Goal: Find specific page/section: Find specific page/section

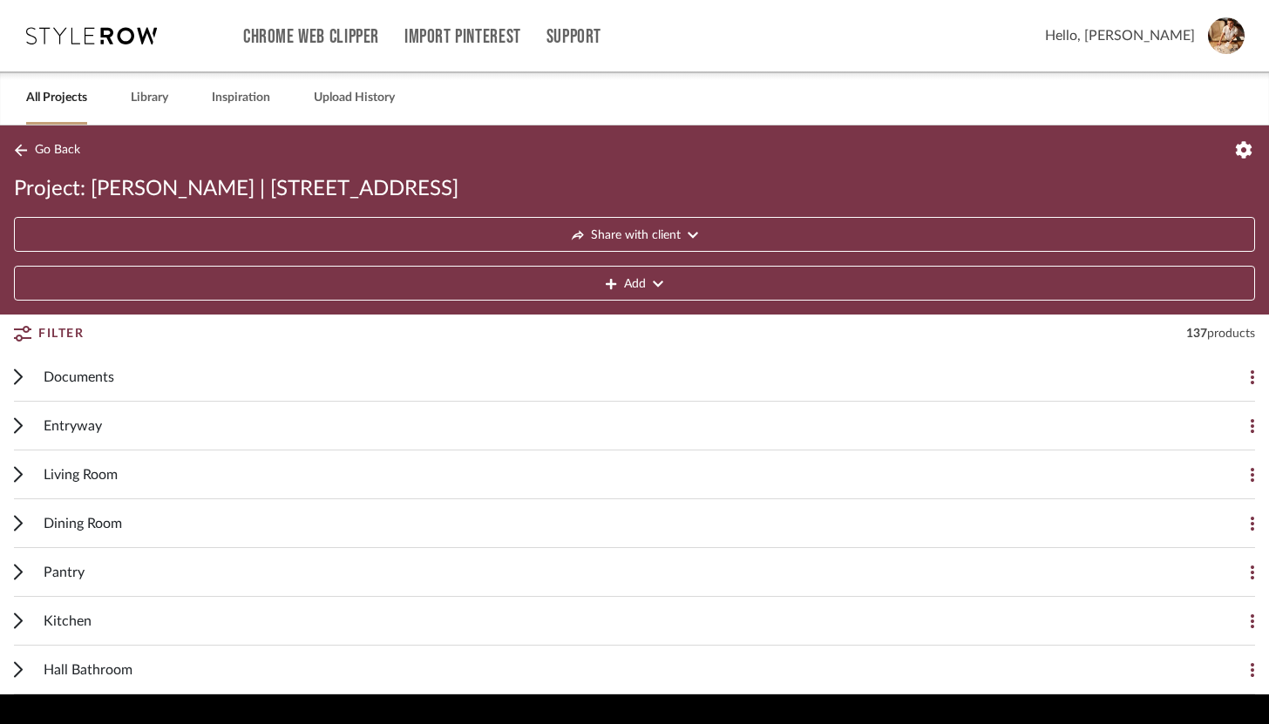
click at [17, 148] on icon at bounding box center [21, 150] width 12 height 12
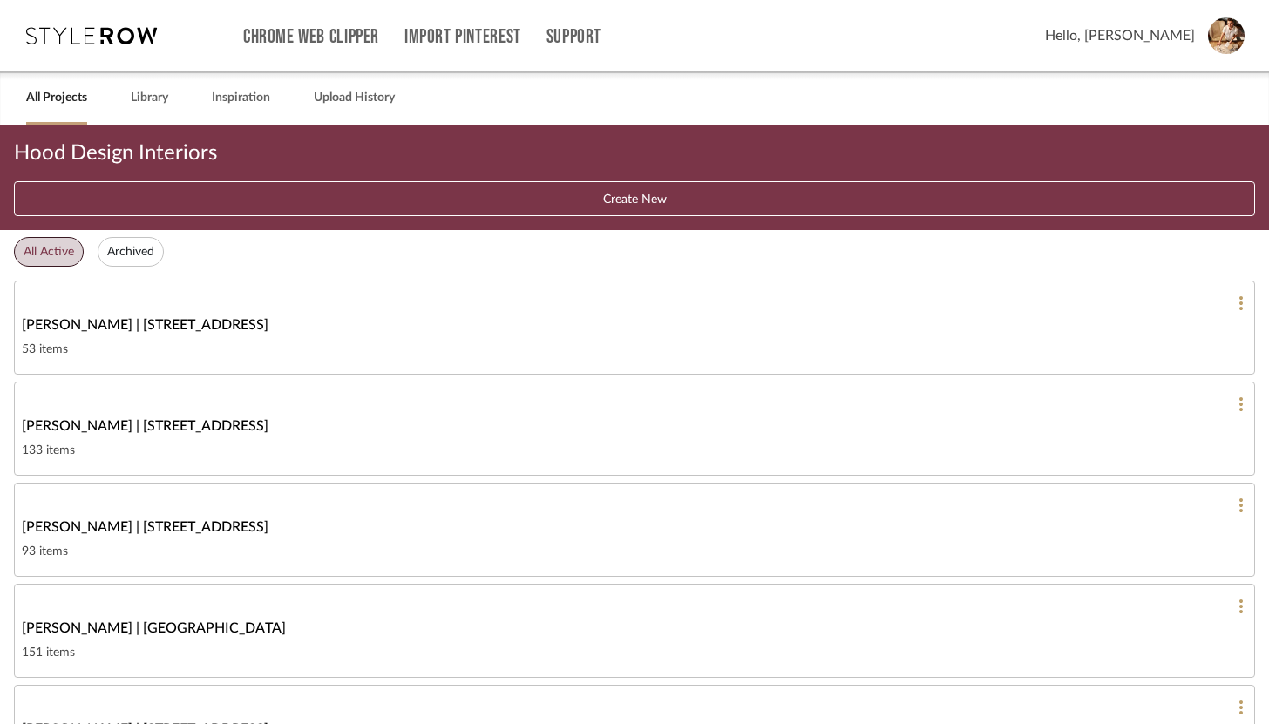
click at [156, 427] on span "Jeremy French | 1724 W 39th St" at bounding box center [145, 426] width 247 height 21
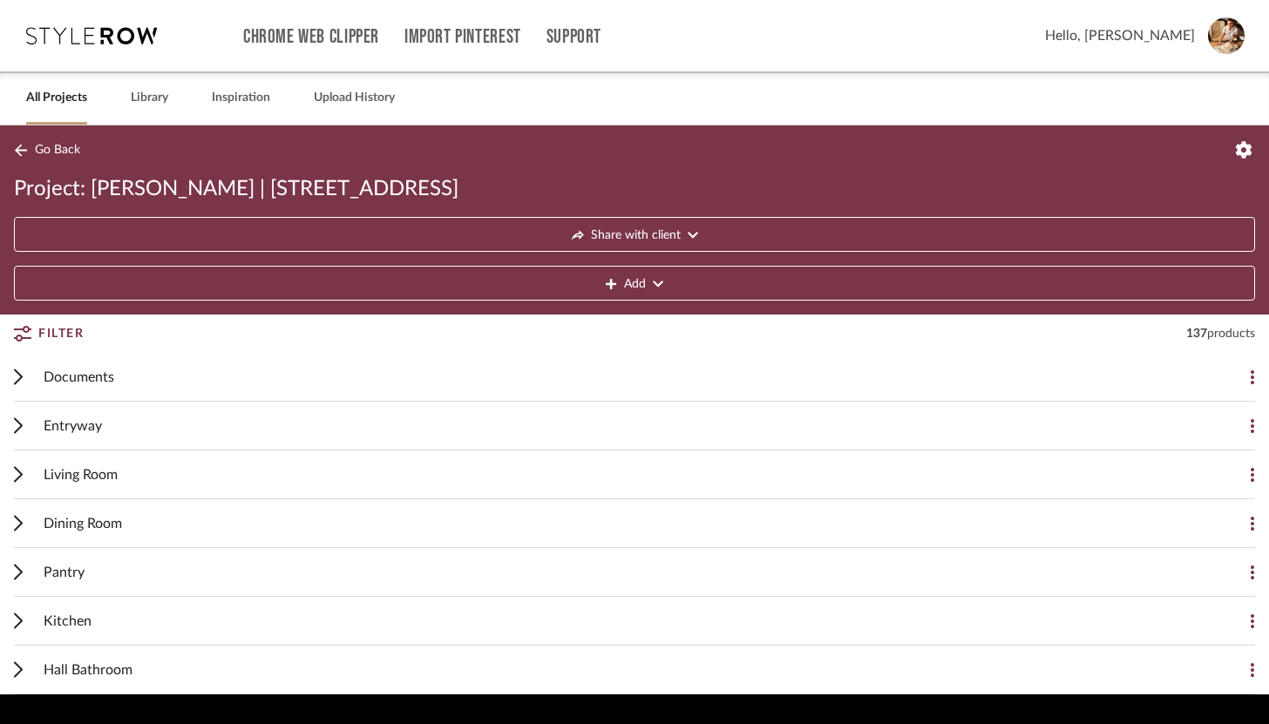
scroll to position [51, 0]
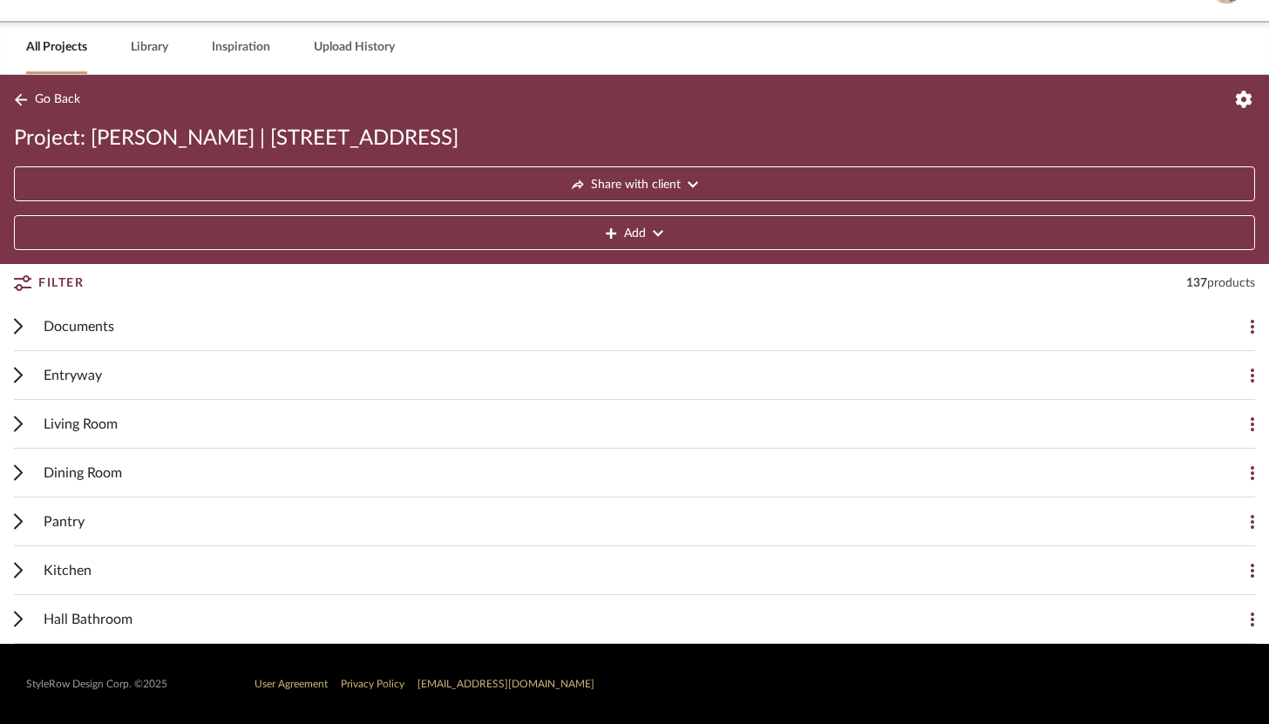
click at [98, 617] on span "Hall Bathroom" at bounding box center [88, 619] width 89 height 21
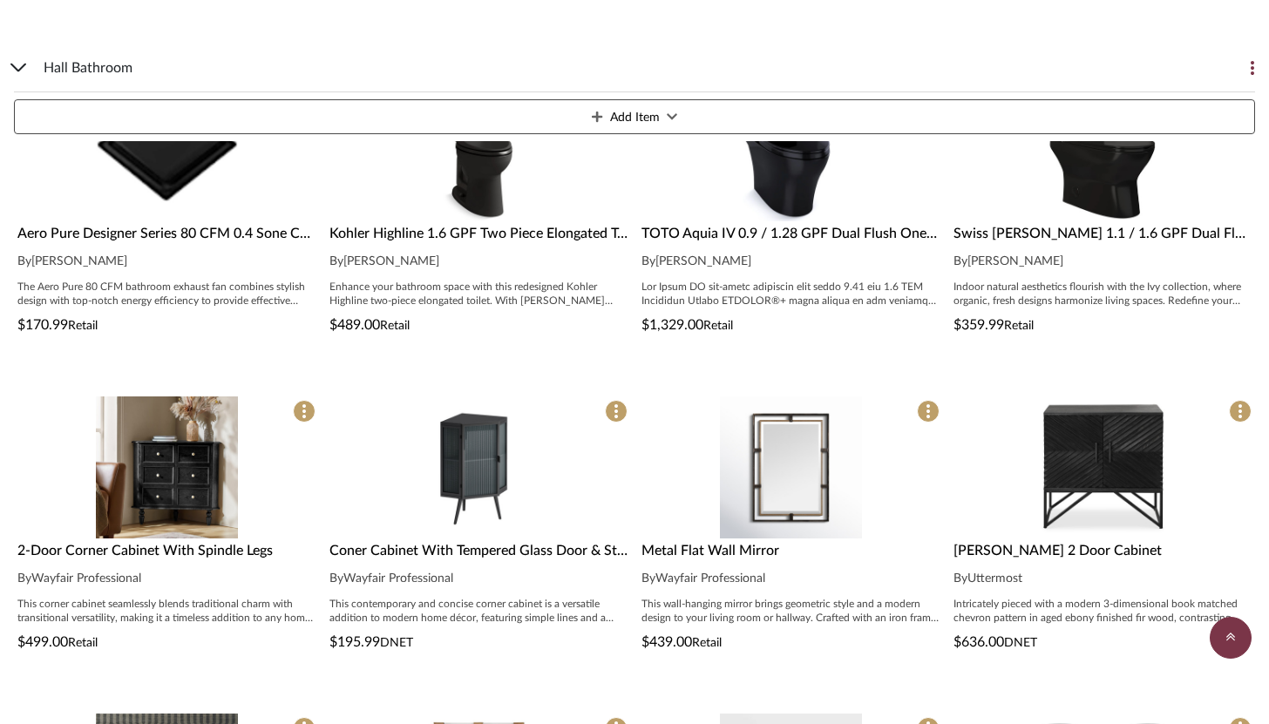
scroll to position [726, 0]
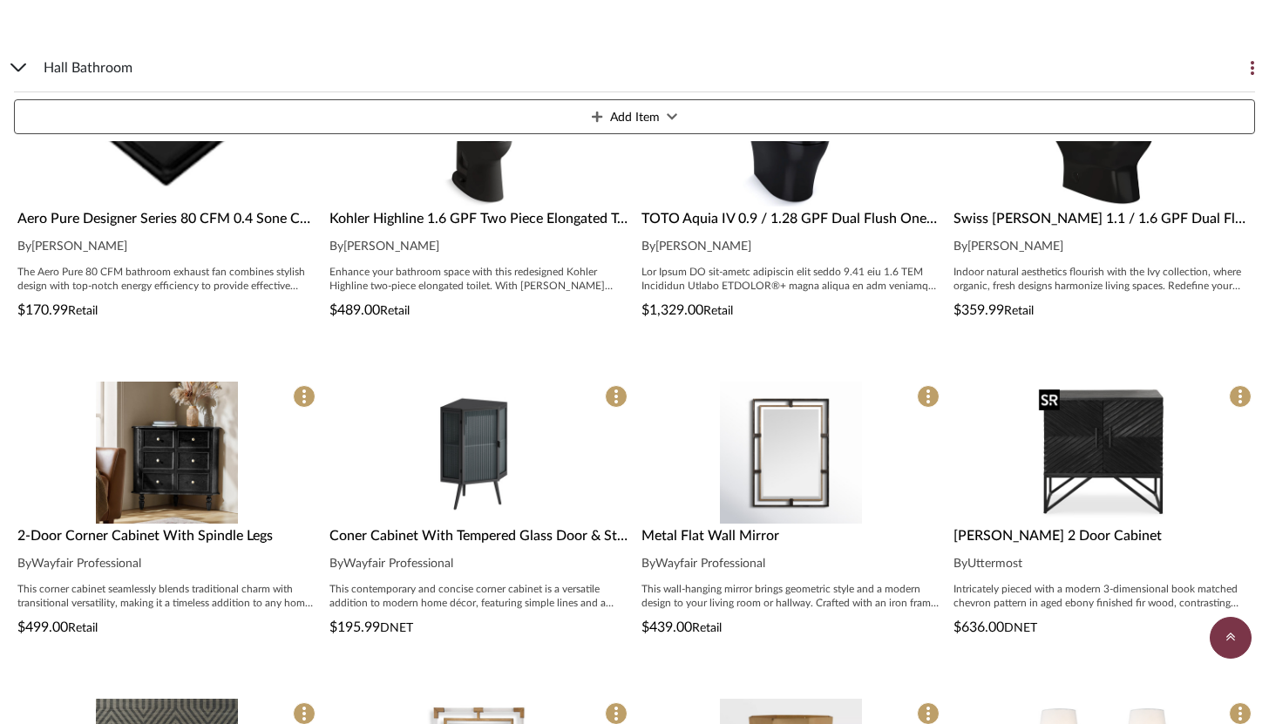
click at [1082, 478] on img "0" at bounding box center [1103, 453] width 142 height 142
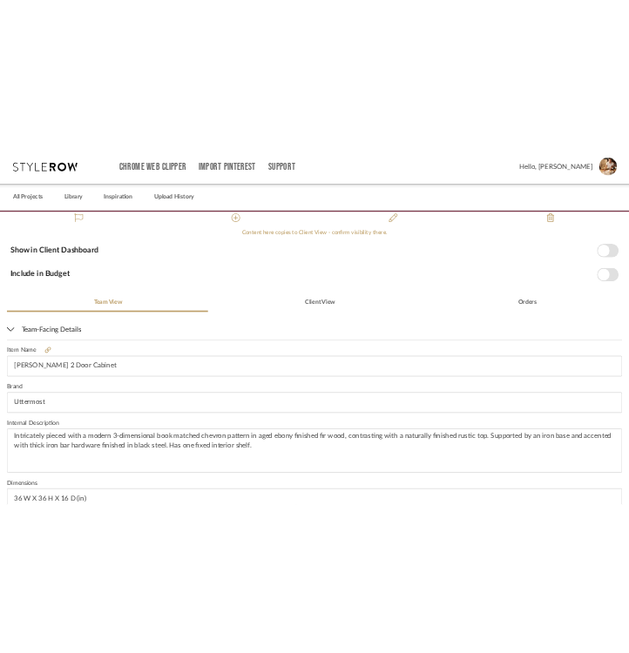
scroll to position [511, 0]
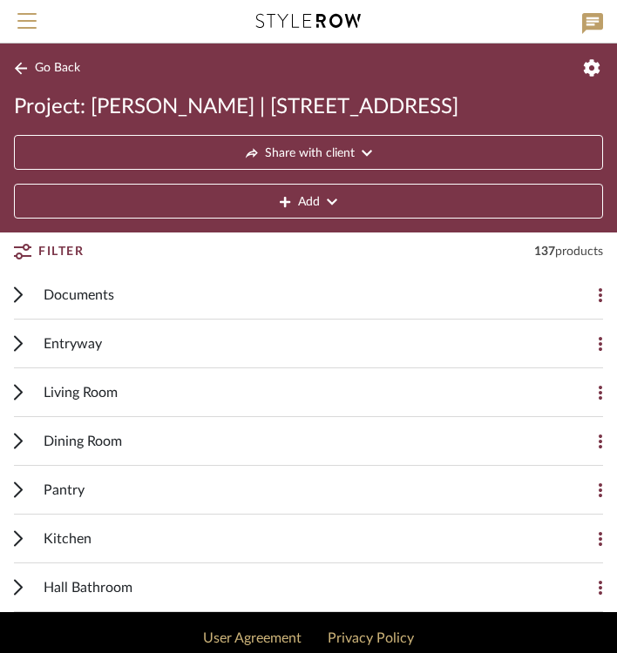
scroll to position [55, 0]
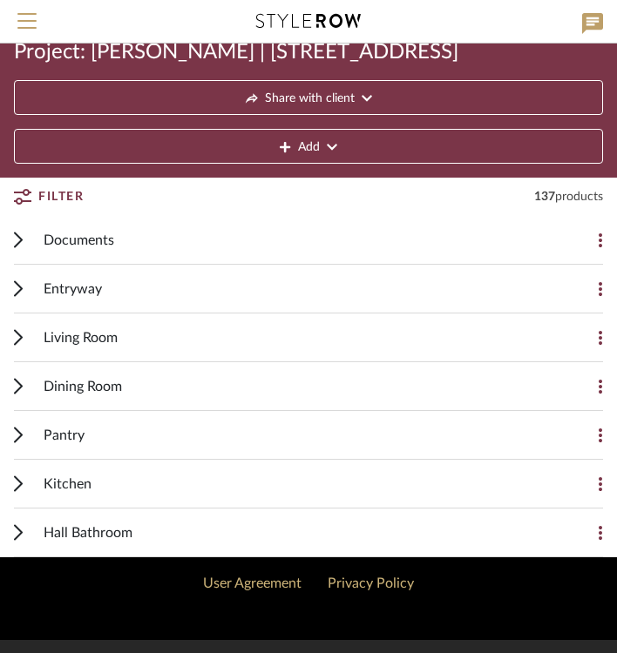
click at [113, 554] on div "Hall Bathroom" at bounding box center [296, 533] width 504 height 48
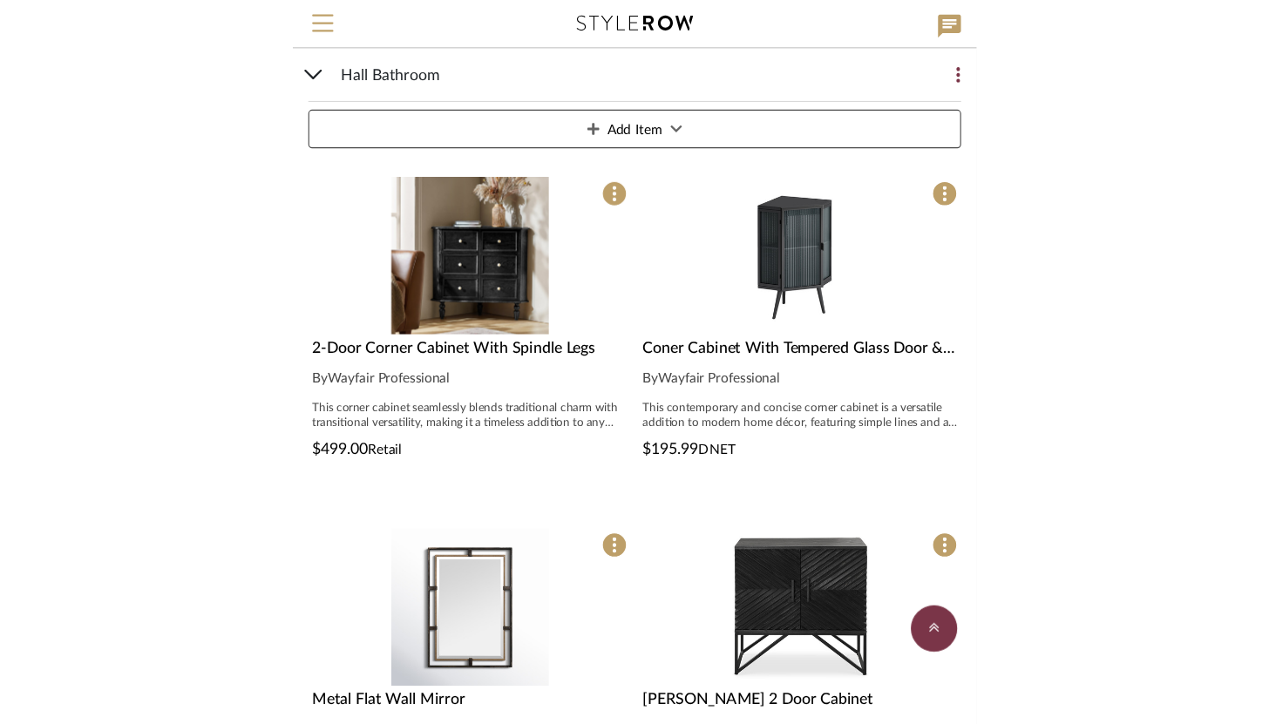
scroll to position [865, 0]
